Goal: Information Seeking & Learning: Compare options

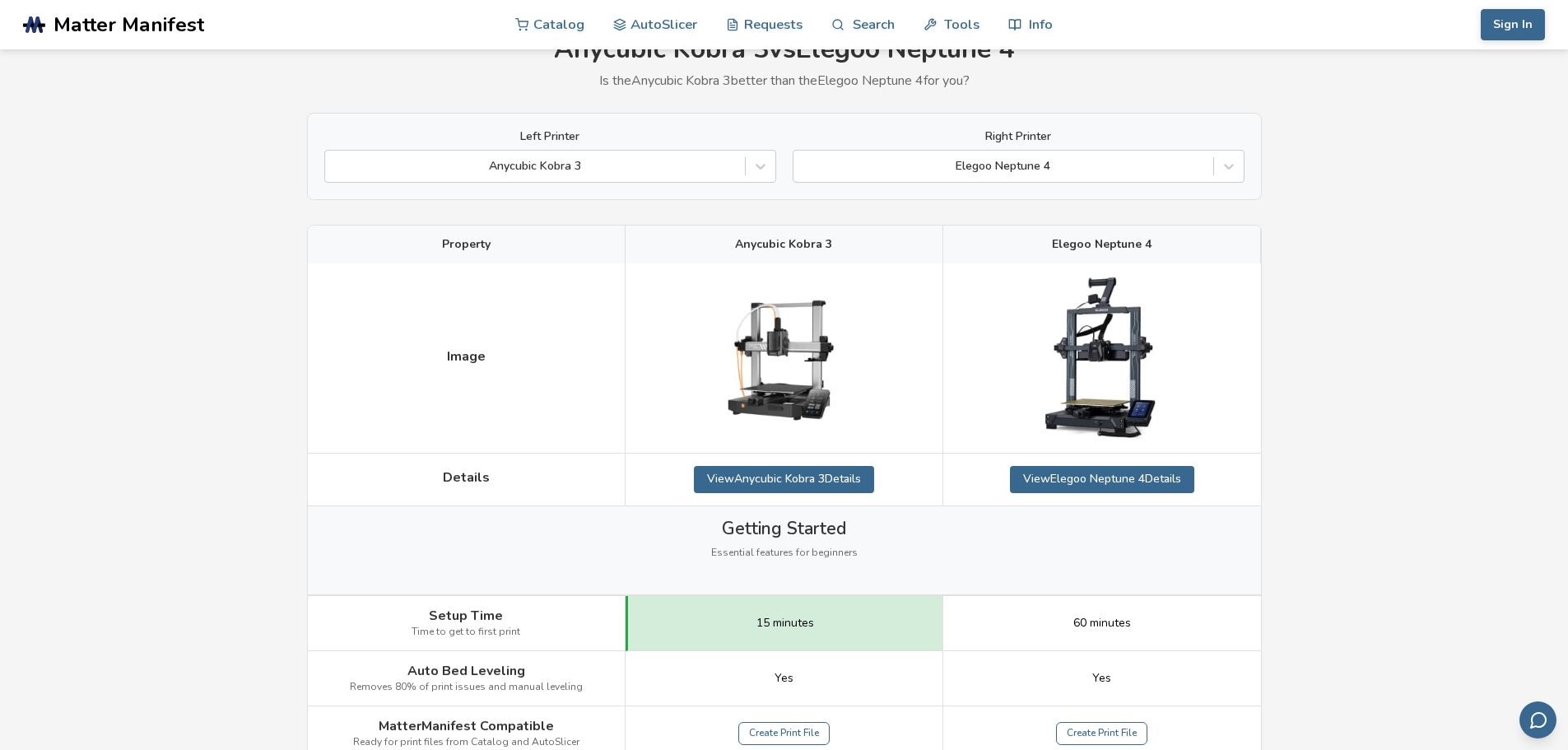
scroll to position [82, 0]
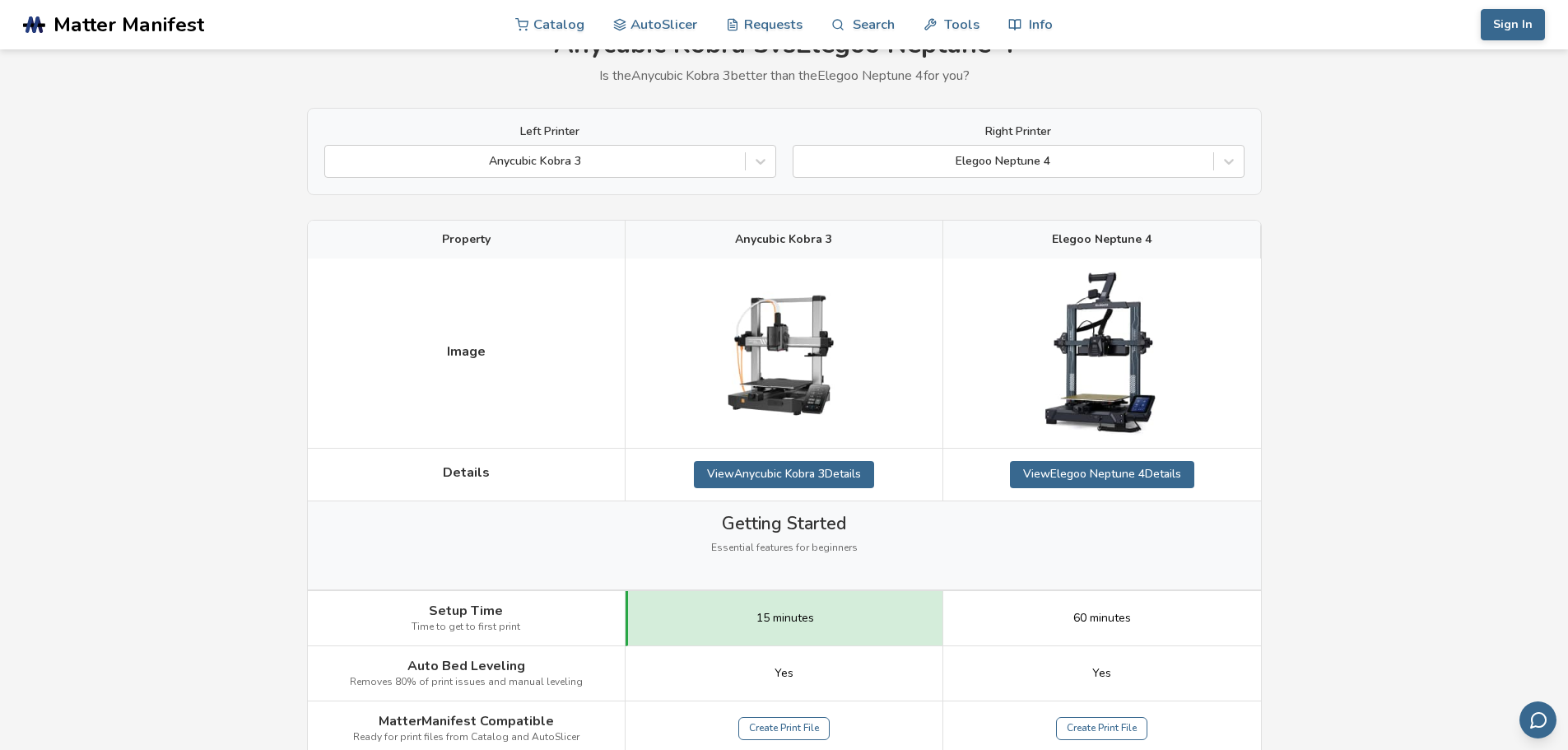
click at [852, 290] on img at bounding box center [784, 353] width 165 height 165
click at [775, 471] on link "View Anycubic Kobra 3 Details" at bounding box center [784, 475] width 181 height 27
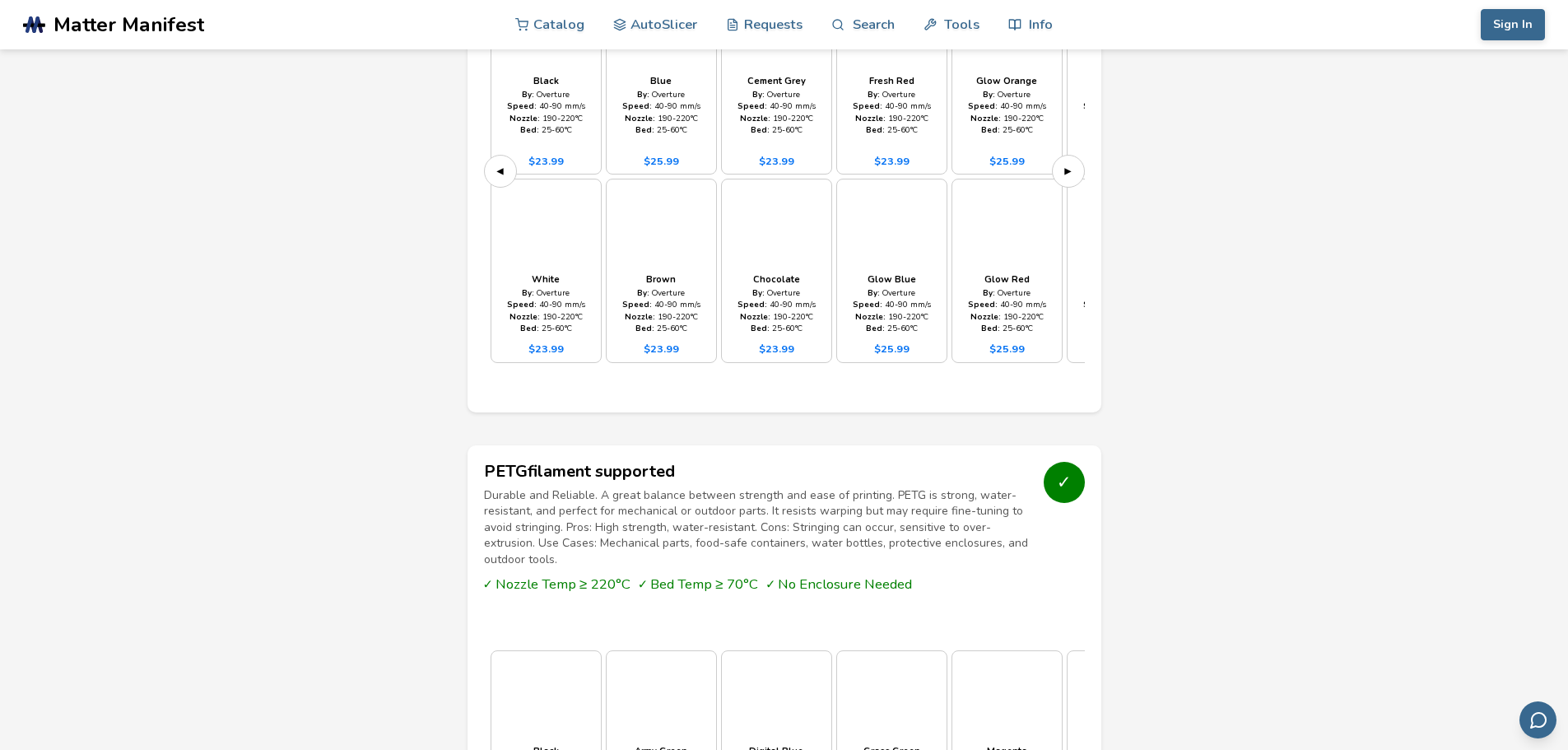
scroll to position [1483, 0]
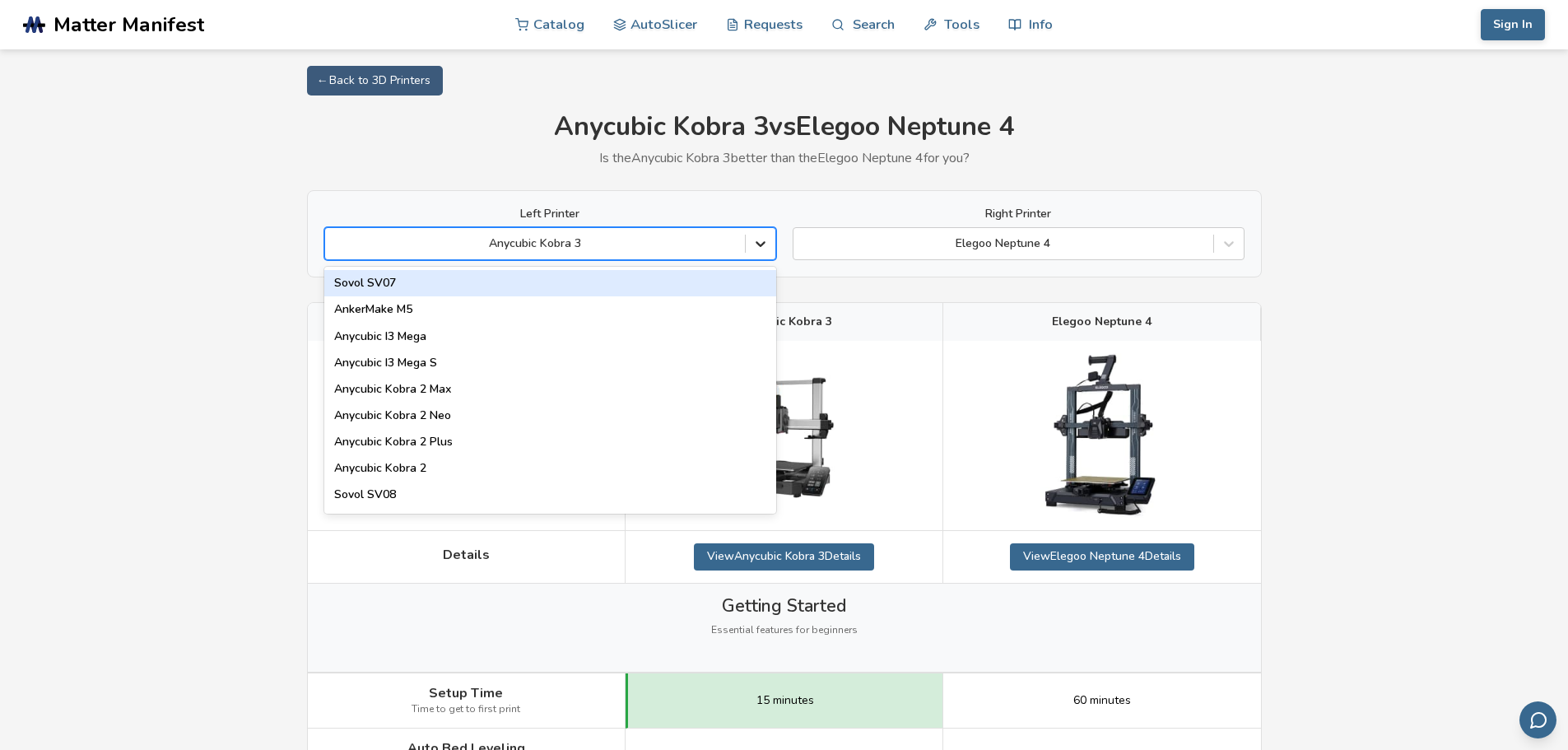
click at [762, 237] on icon at bounding box center [760, 244] width 17 height 17
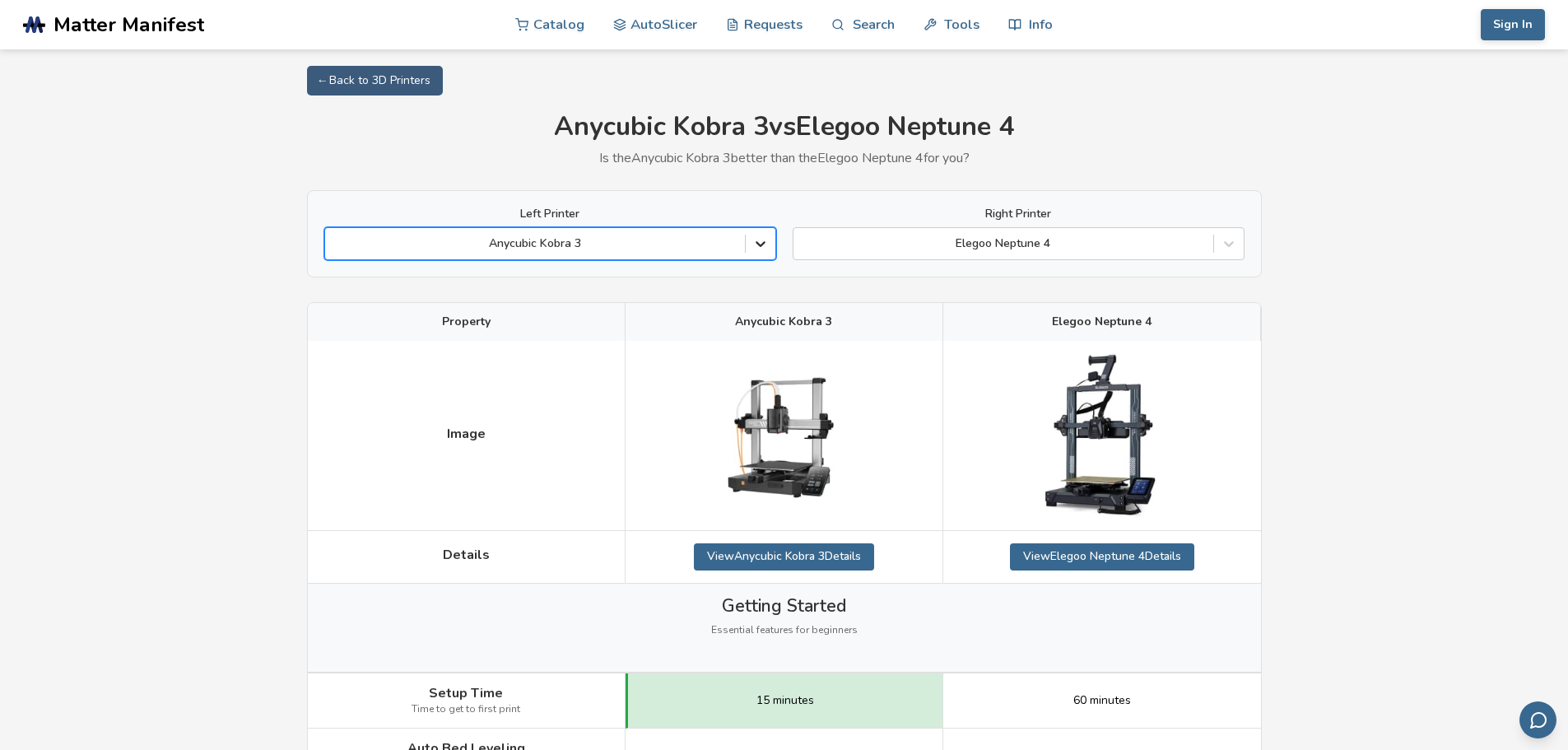
click at [761, 241] on icon at bounding box center [760, 244] width 17 height 17
click at [1223, 244] on icon at bounding box center [1229, 244] width 17 height 17
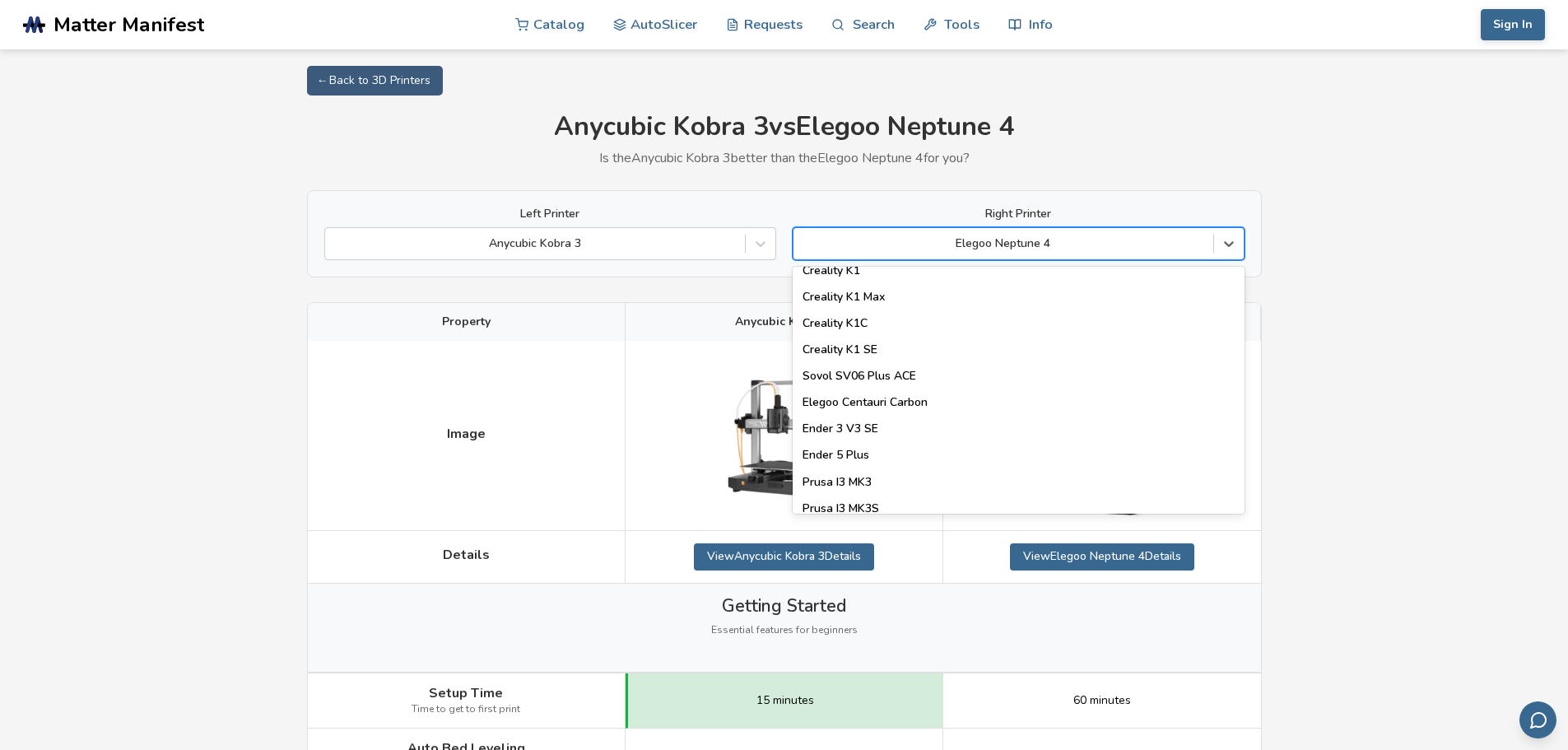
scroll to position [412, 0]
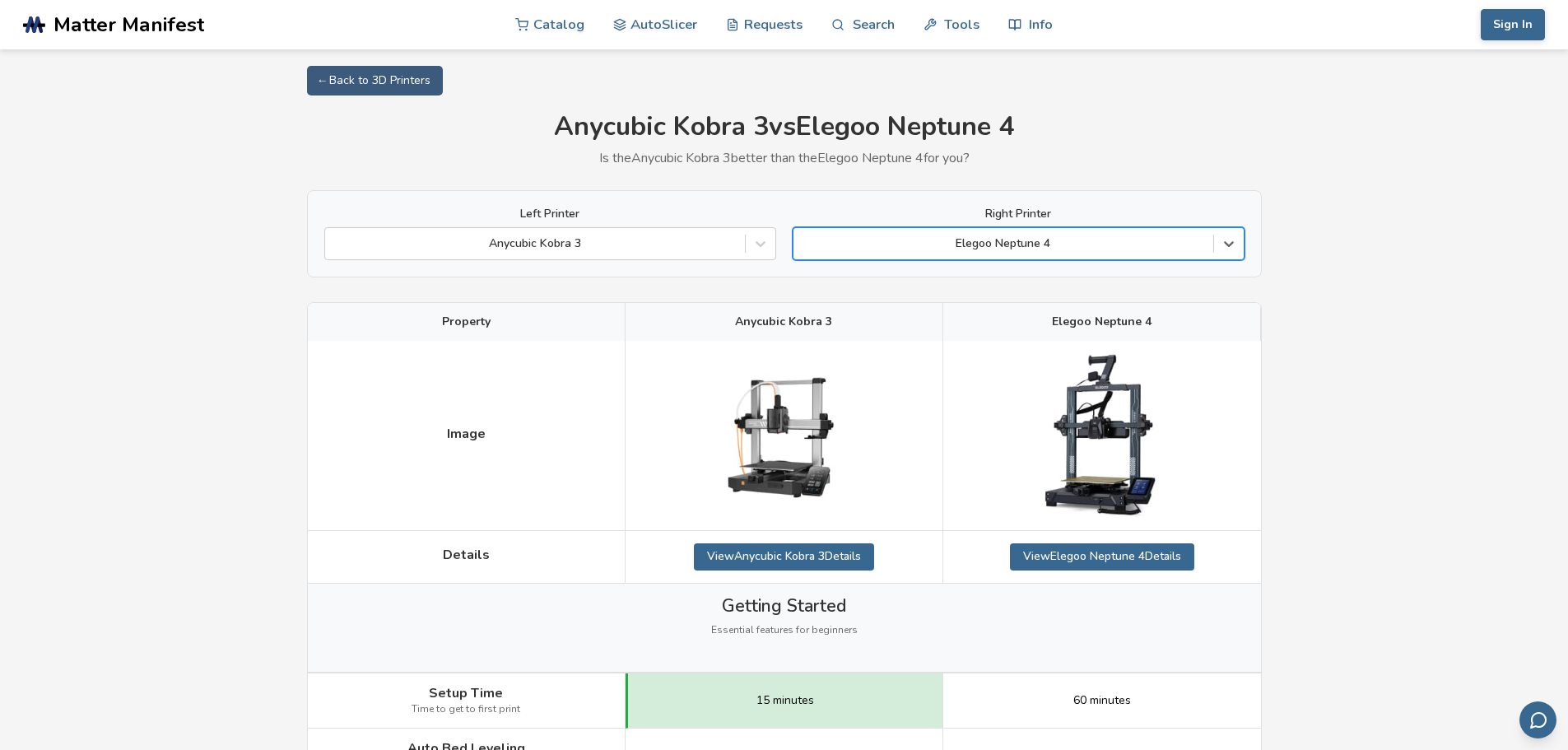
click at [1114, 251] on div at bounding box center [1003, 244] width 403 height 17
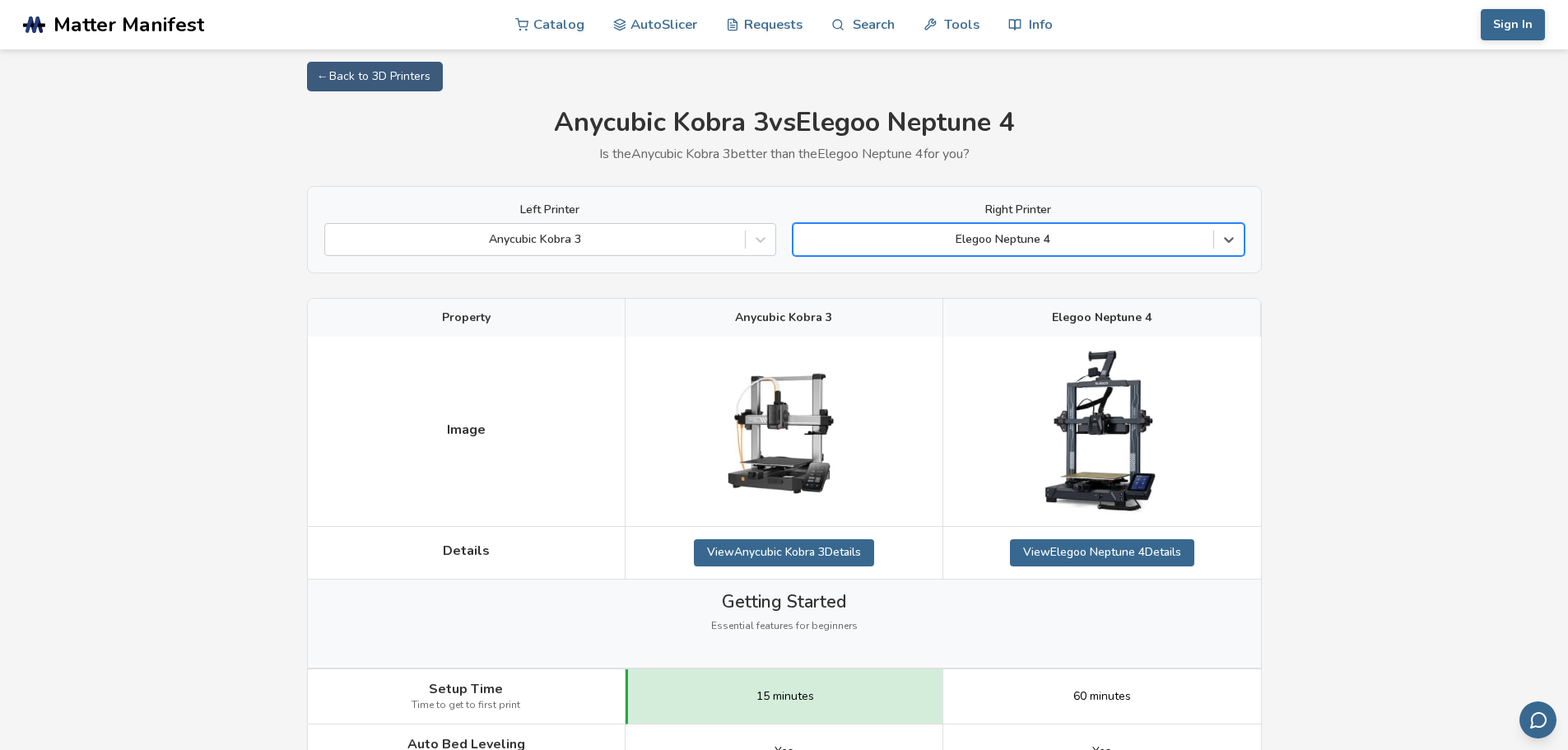
scroll to position [0, 0]
